Goal: Task Accomplishment & Management: Use online tool/utility

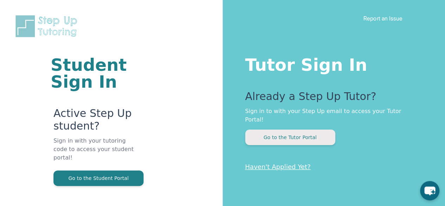
click at [291, 130] on button "Go to the Tutor Portal" at bounding box center [290, 137] width 90 height 15
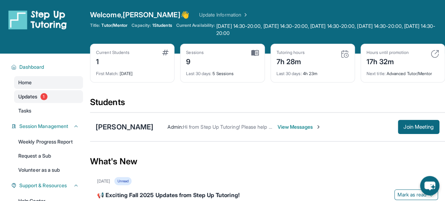
click at [41, 96] on span "1" at bounding box center [43, 96] width 7 height 7
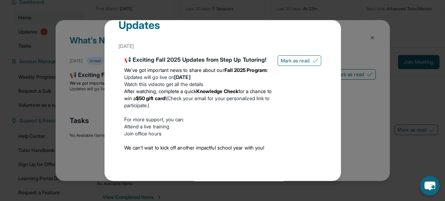
scroll to position [68, 0]
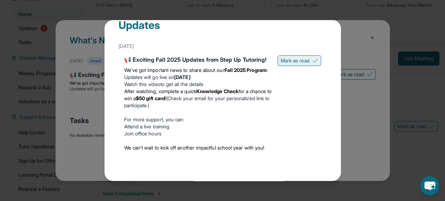
click at [293, 55] on button "Mark as read" at bounding box center [300, 60] width 44 height 11
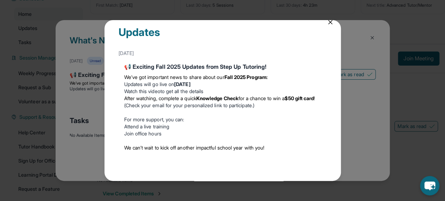
scroll to position [4, 0]
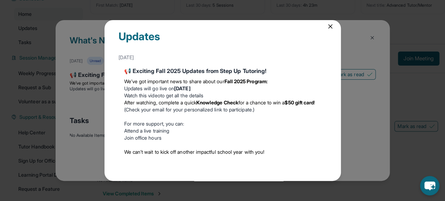
click at [325, 28] on div "Updates [DATE] 📢 Exciting Fall 2025 Updates from Step Up Tutoring! We’ve got im…" at bounding box center [223, 100] width 237 height 161
click at [327, 24] on icon at bounding box center [330, 26] width 7 height 7
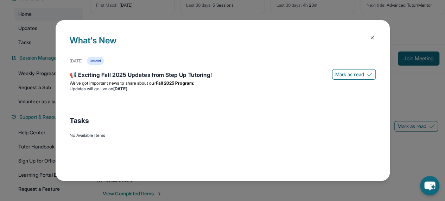
click at [376, 37] on button at bounding box center [372, 38] width 14 height 14
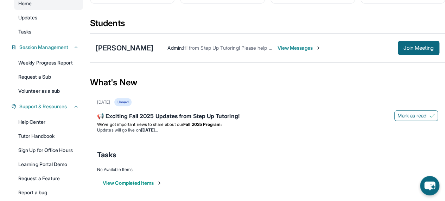
scroll to position [0, 0]
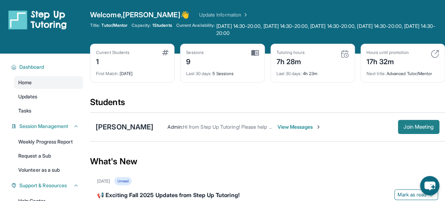
click at [422, 126] on span "Join Meeting" at bounding box center [419, 127] width 30 height 4
click at [406, 126] on span "Join Meeting" at bounding box center [419, 127] width 30 height 4
